Goal: Task Accomplishment & Management: Use online tool/utility

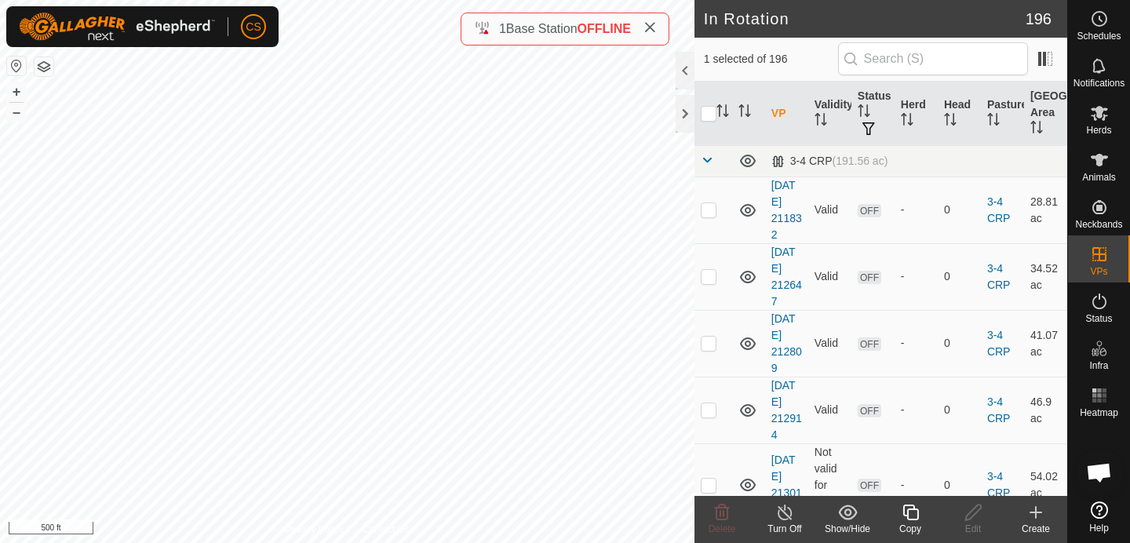
checkbox input "true"
checkbox input "false"
click at [1103, 126] on span "Herds" at bounding box center [1098, 130] width 25 height 9
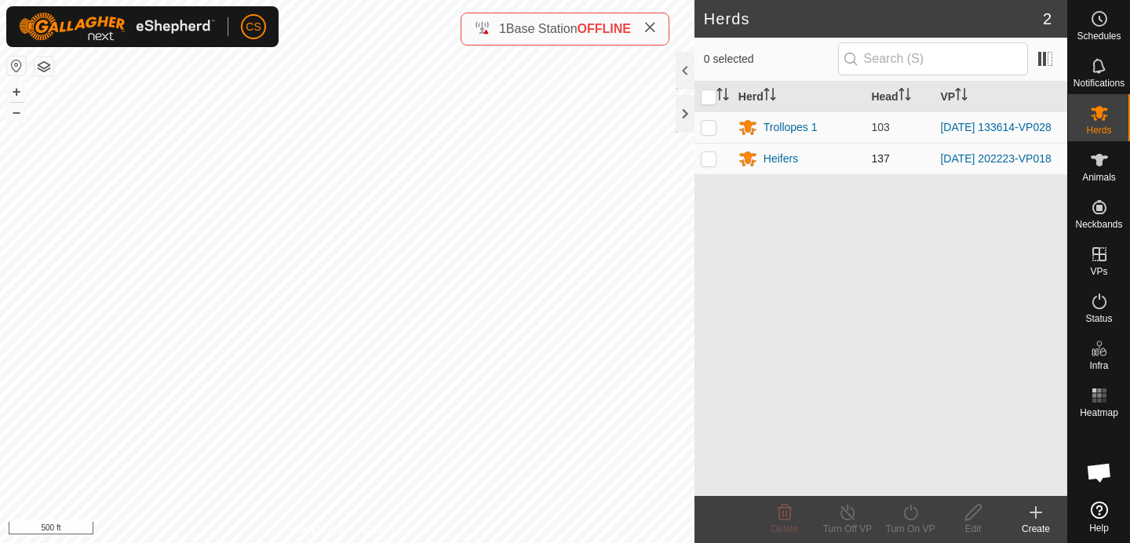
click at [712, 162] on p-checkbox at bounding box center [709, 158] width 16 height 13
checkbox input "true"
click at [709, 128] on p-checkbox at bounding box center [709, 127] width 16 height 13
checkbox input "true"
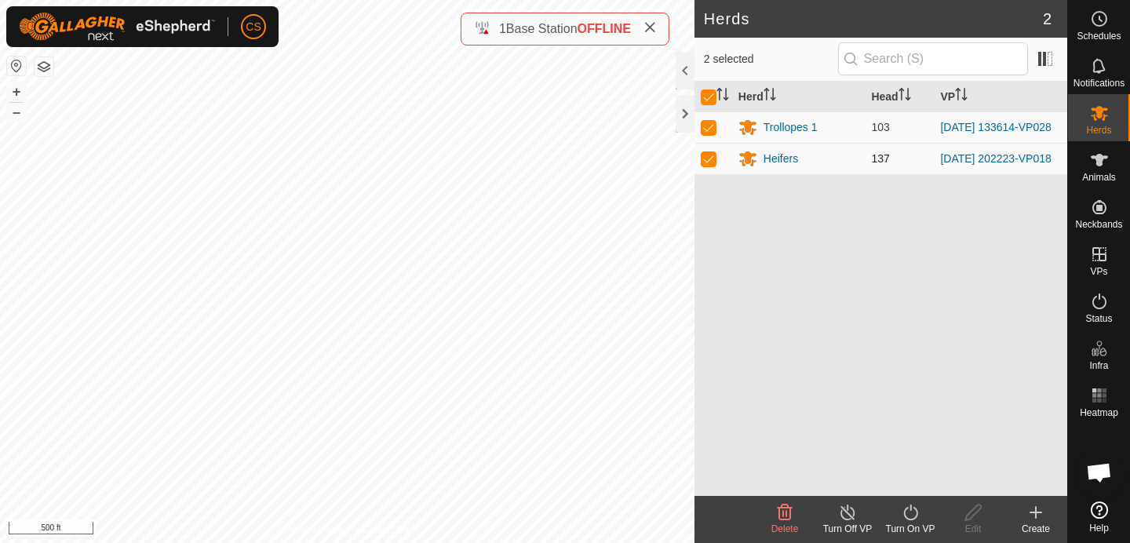
click at [709, 159] on p-checkbox at bounding box center [709, 158] width 16 height 13
checkbox input "false"
click at [913, 515] on icon at bounding box center [911, 512] width 20 height 19
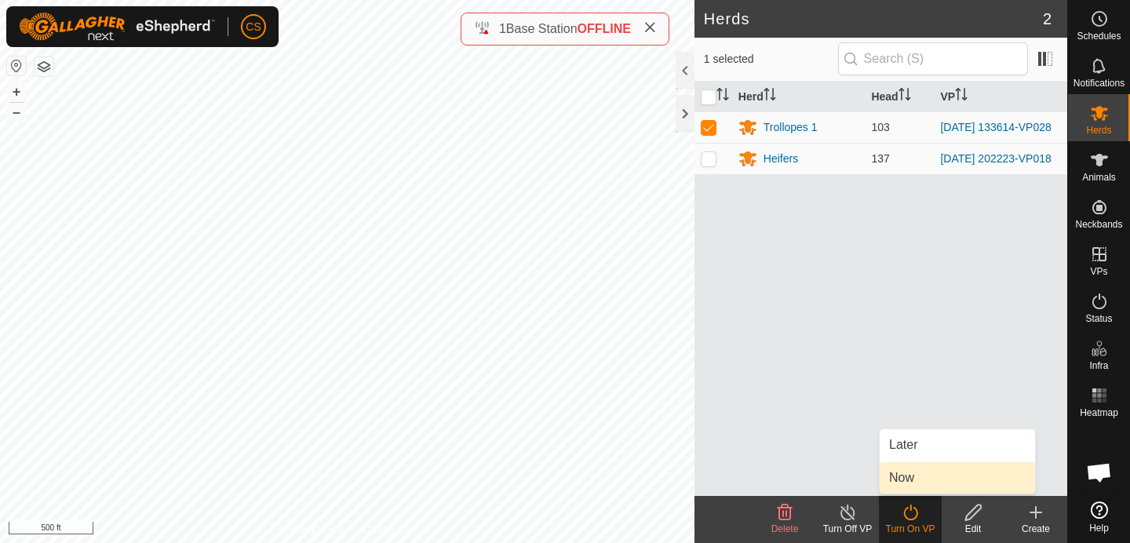
click at [903, 483] on link "Now" at bounding box center [957, 477] width 155 height 31
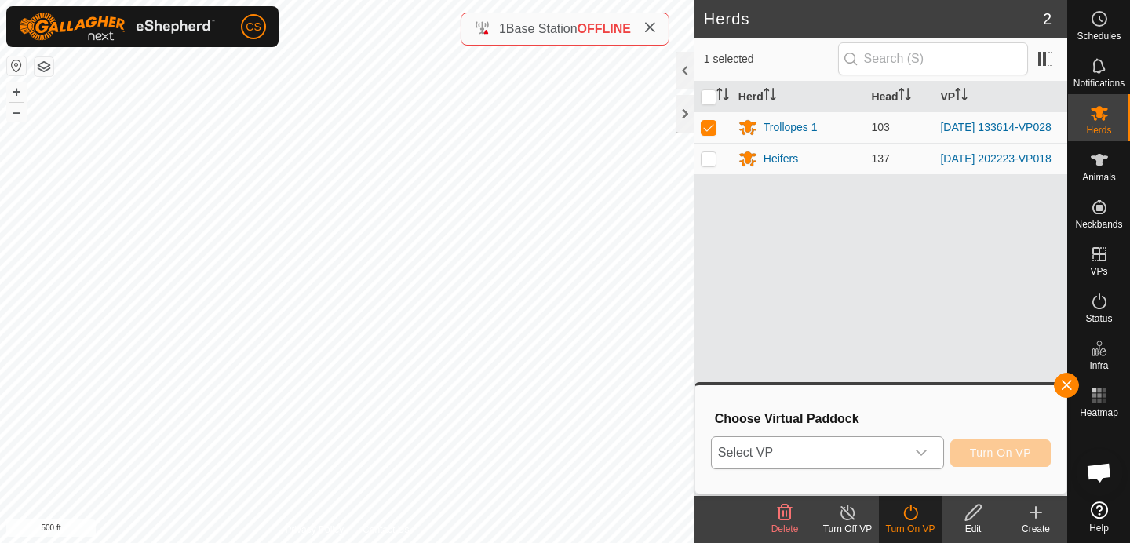
click at [878, 450] on span "Select VP" at bounding box center [809, 452] width 194 height 31
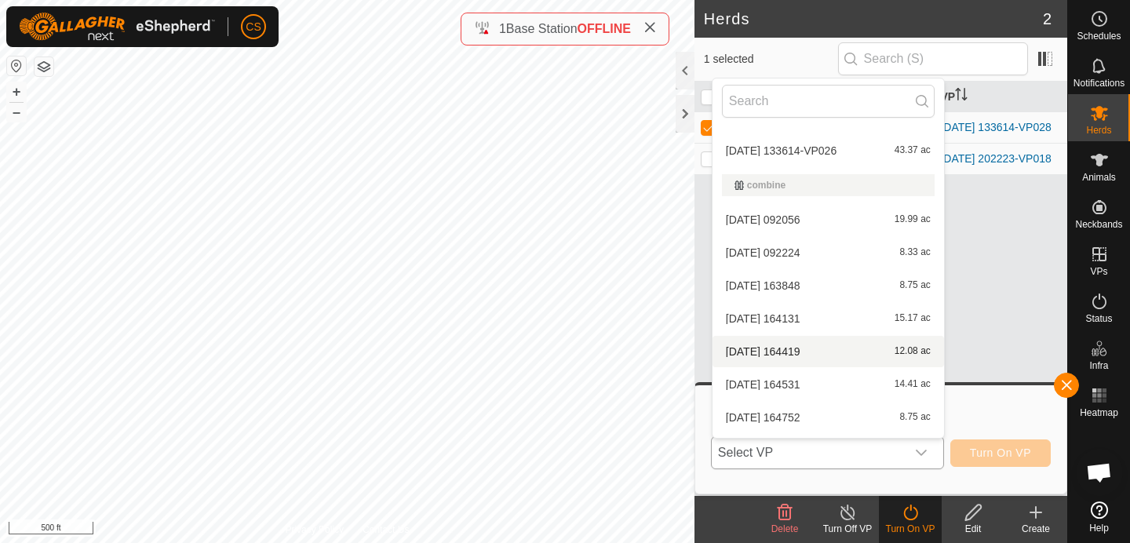
scroll to position [1104, 0]
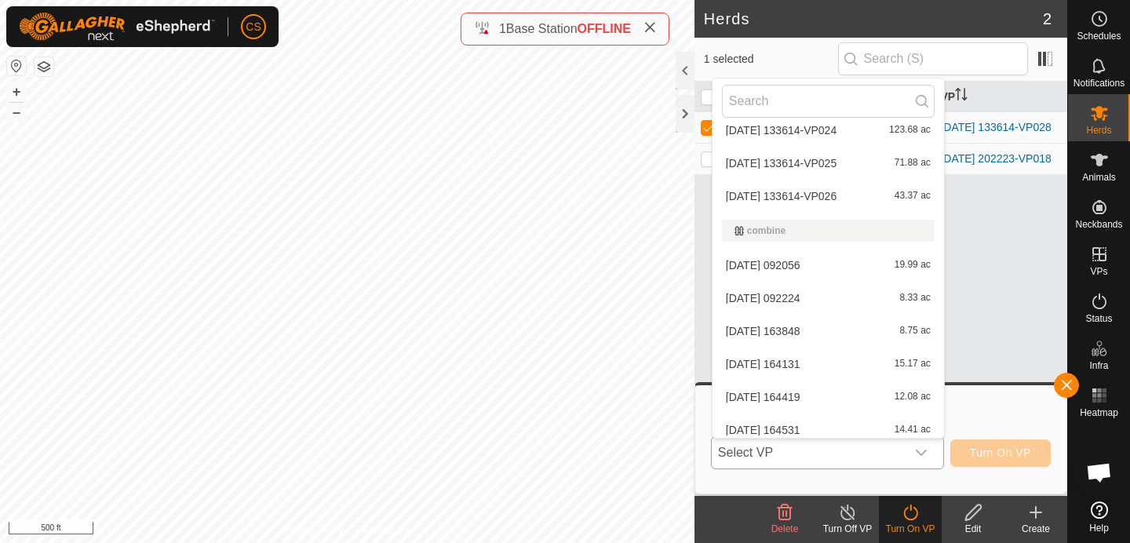
click at [763, 264] on li "[DATE] 092056 19.99 ac" at bounding box center [829, 265] width 232 height 31
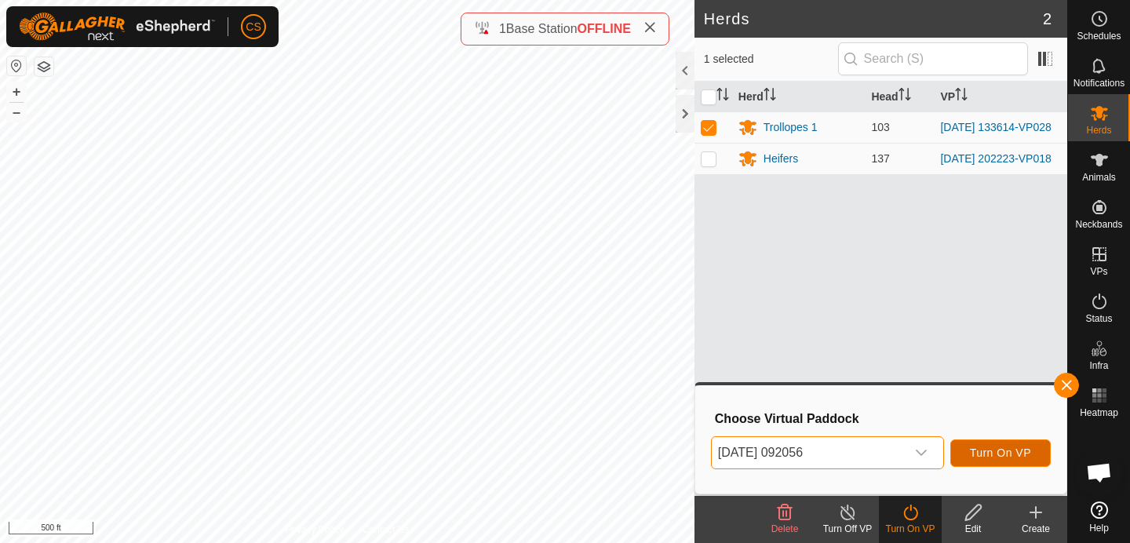
click at [979, 440] on button "Turn On VP" at bounding box center [1001, 453] width 100 height 27
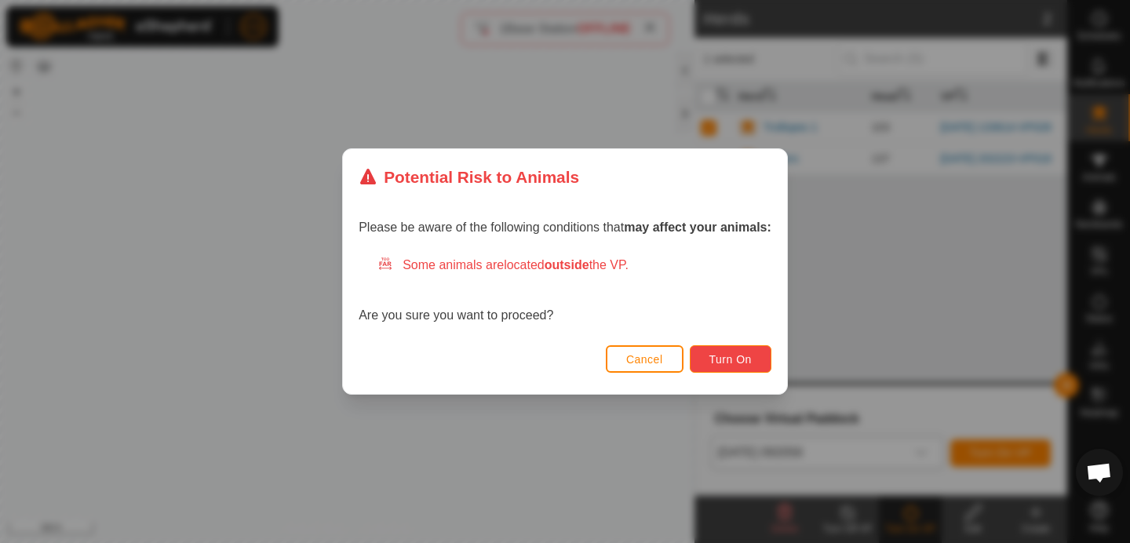
click at [749, 363] on span "Turn On" at bounding box center [731, 359] width 42 height 13
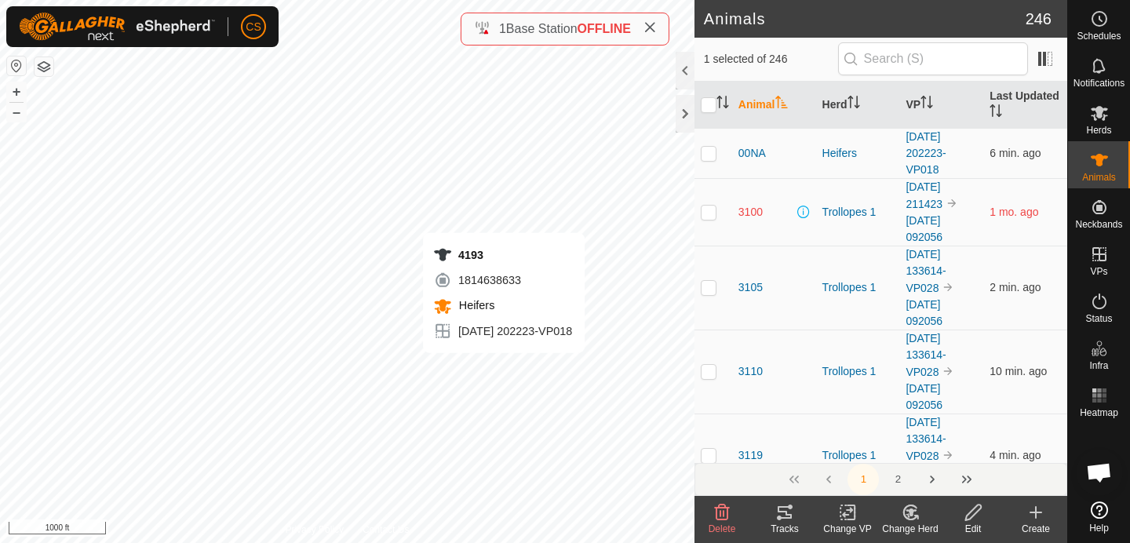
checkbox input "true"
checkbox input "false"
